Goal: Find specific page/section: Find specific page/section

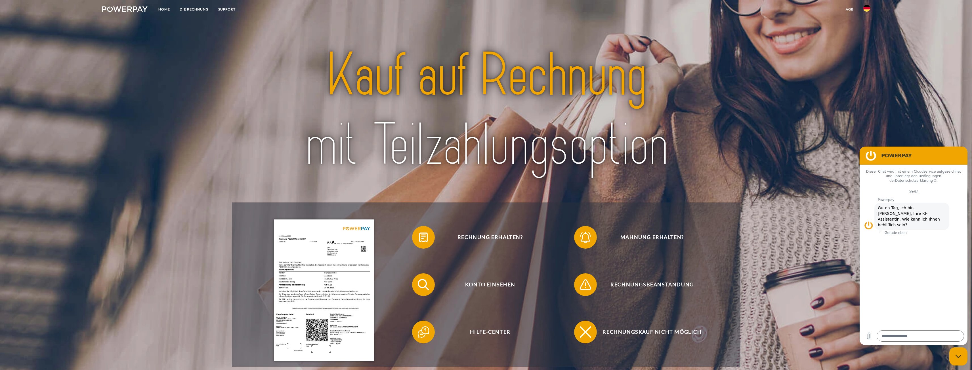
click at [850, 9] on link "agb" at bounding box center [850, 9] width 18 height 10
click at [864, 10] on img at bounding box center [866, 8] width 7 height 7
click at [868, 25] on img at bounding box center [866, 26] width 7 height 7
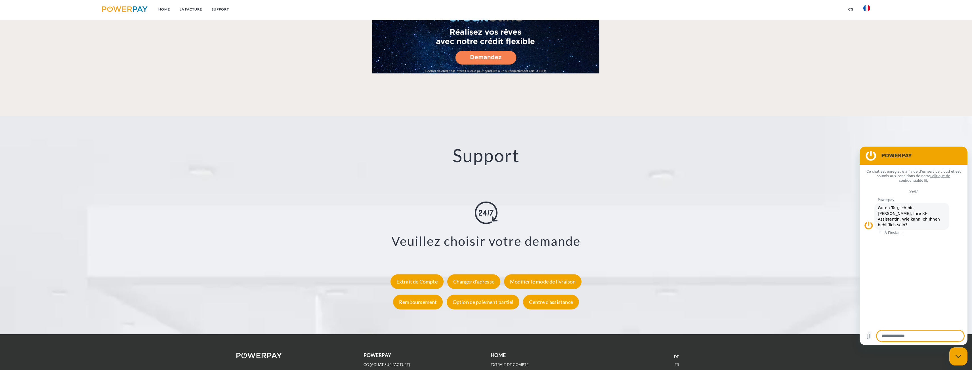
scroll to position [985, 0]
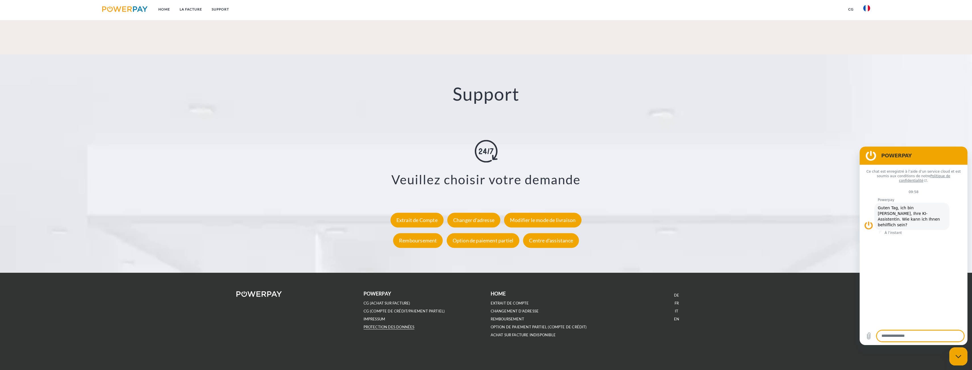
click at [396, 326] on link "PROTECTION DES DONNÉES" at bounding box center [389, 327] width 51 height 5
